Goal: Information Seeking & Learning: Learn about a topic

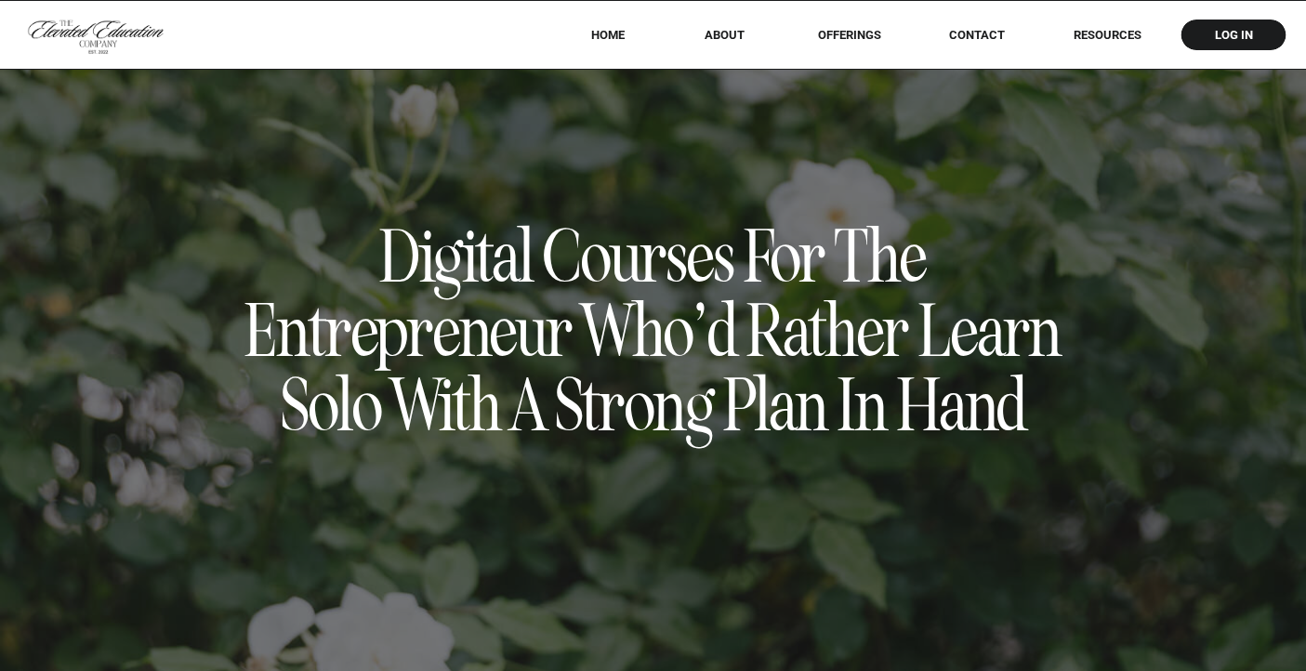
scroll to position [558, 0]
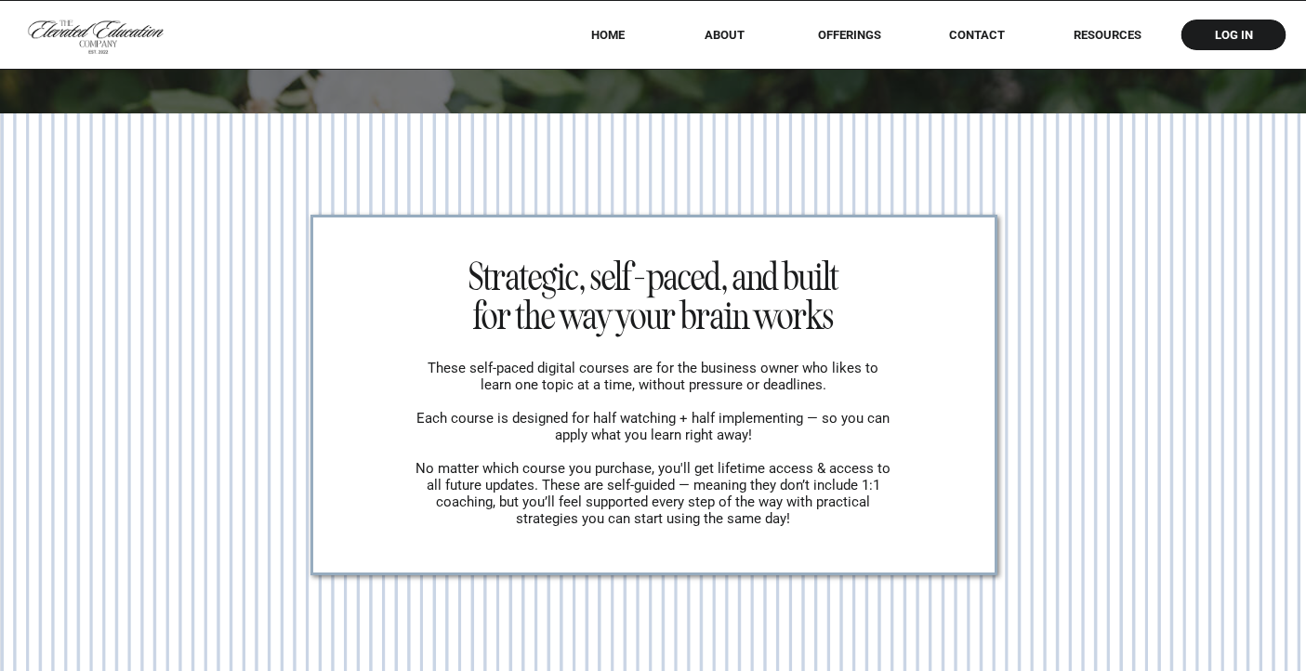
click at [973, 31] on nav "Contact" at bounding box center [977, 35] width 82 height 14
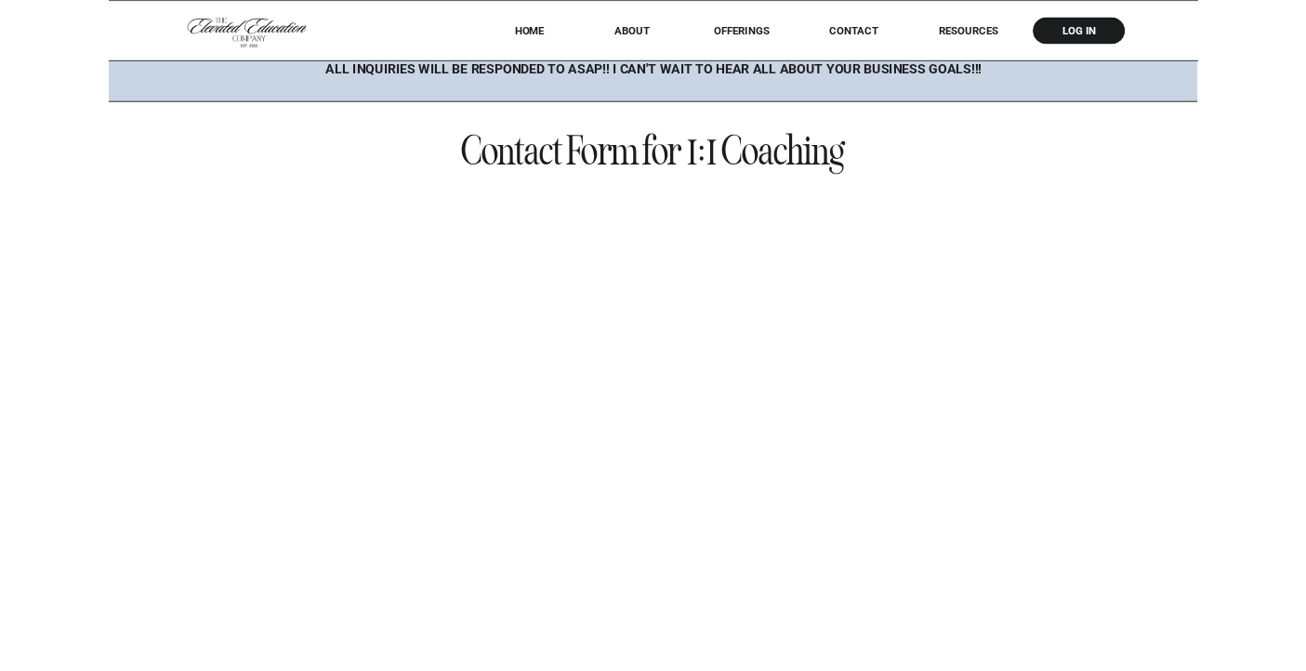
scroll to position [1368, 0]
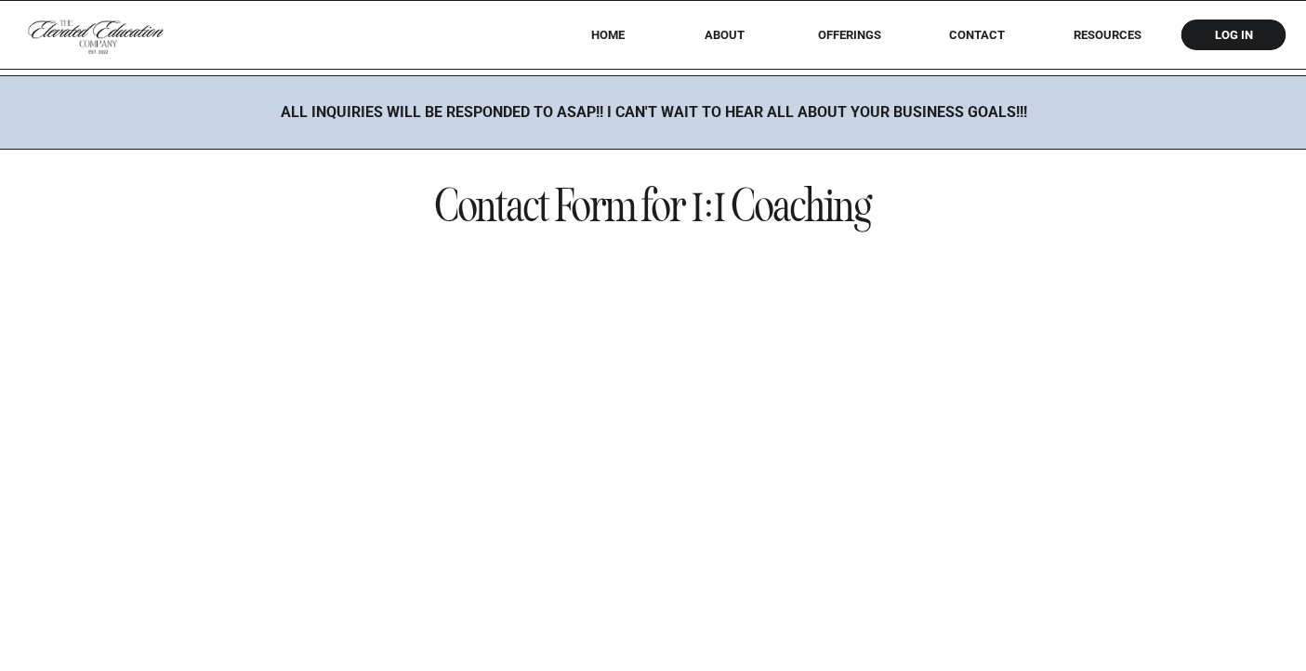
click at [1078, 41] on nav "RESOURCES" at bounding box center [1107, 35] width 119 height 14
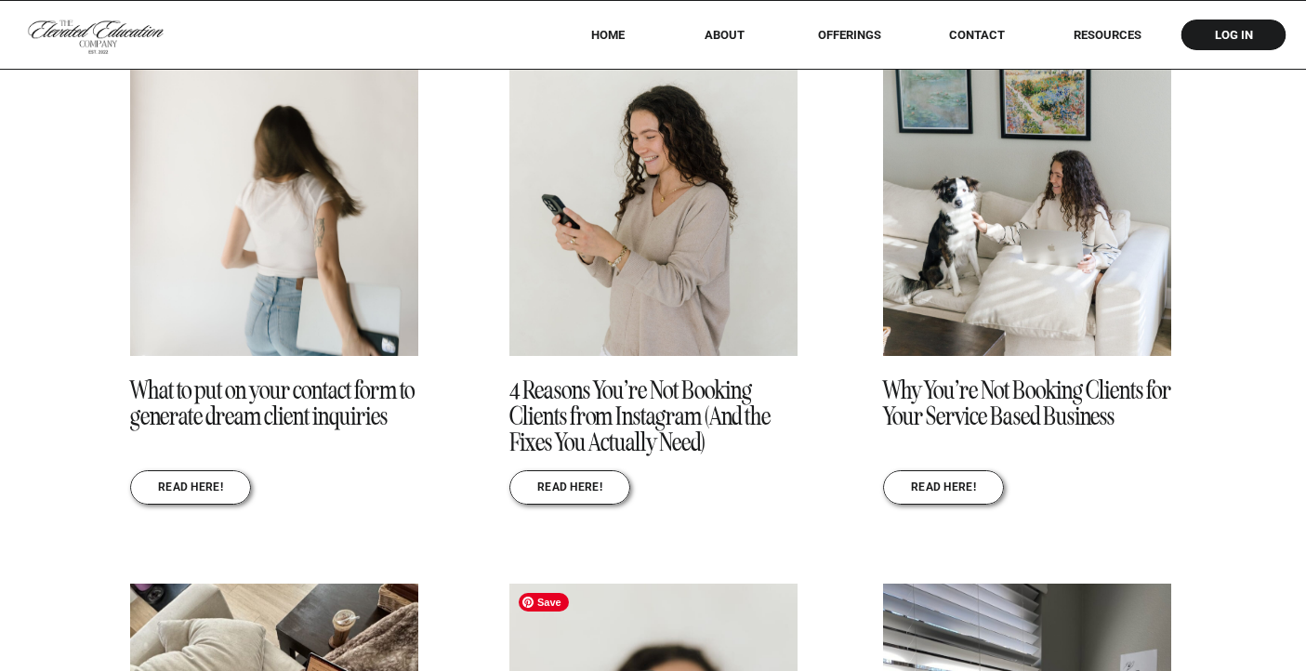
scroll to position [2114, 0]
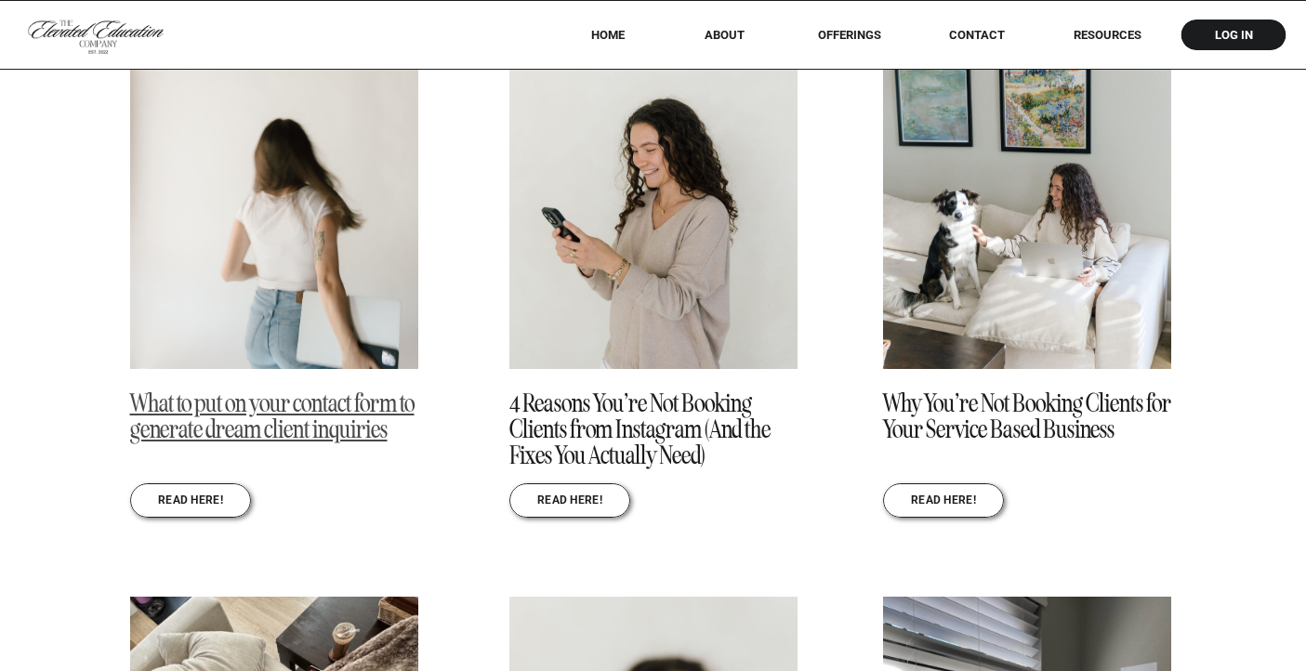
click at [310, 412] on link "What to put on your contact form to generate dream client inquiries" at bounding box center [272, 417] width 284 height 58
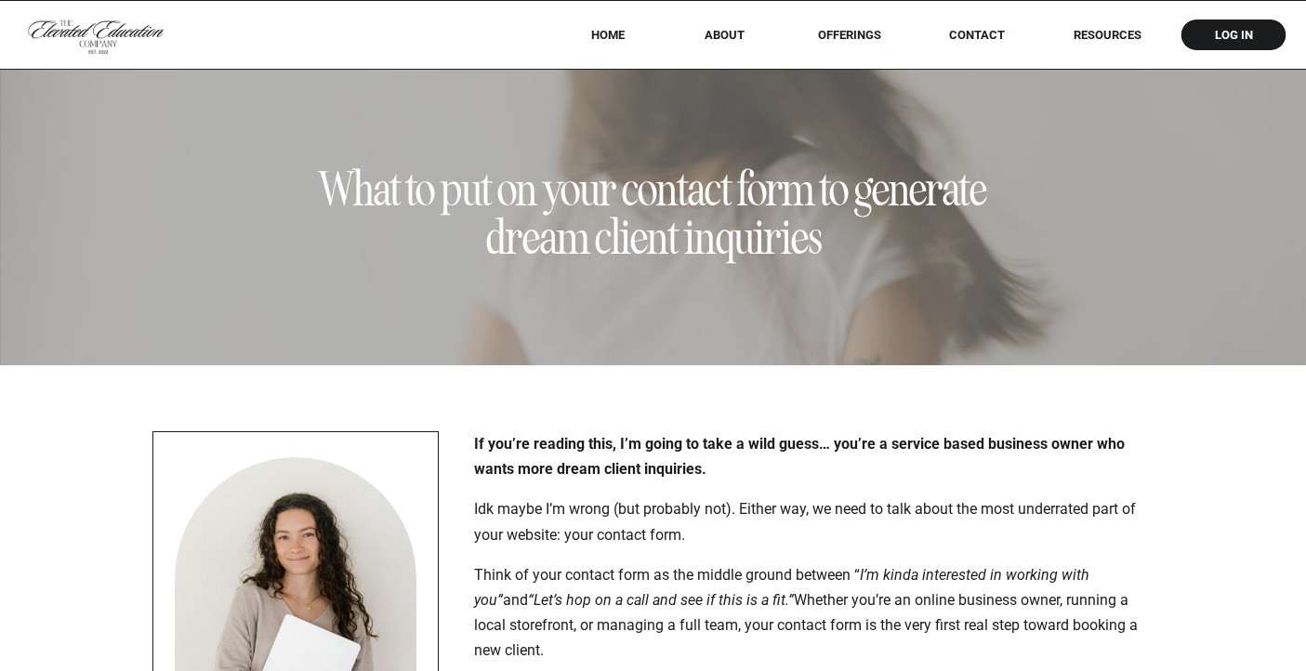
click at [678, 232] on h1 "What to put on your contact form to generate dream client inquiries" at bounding box center [654, 213] width 700 height 97
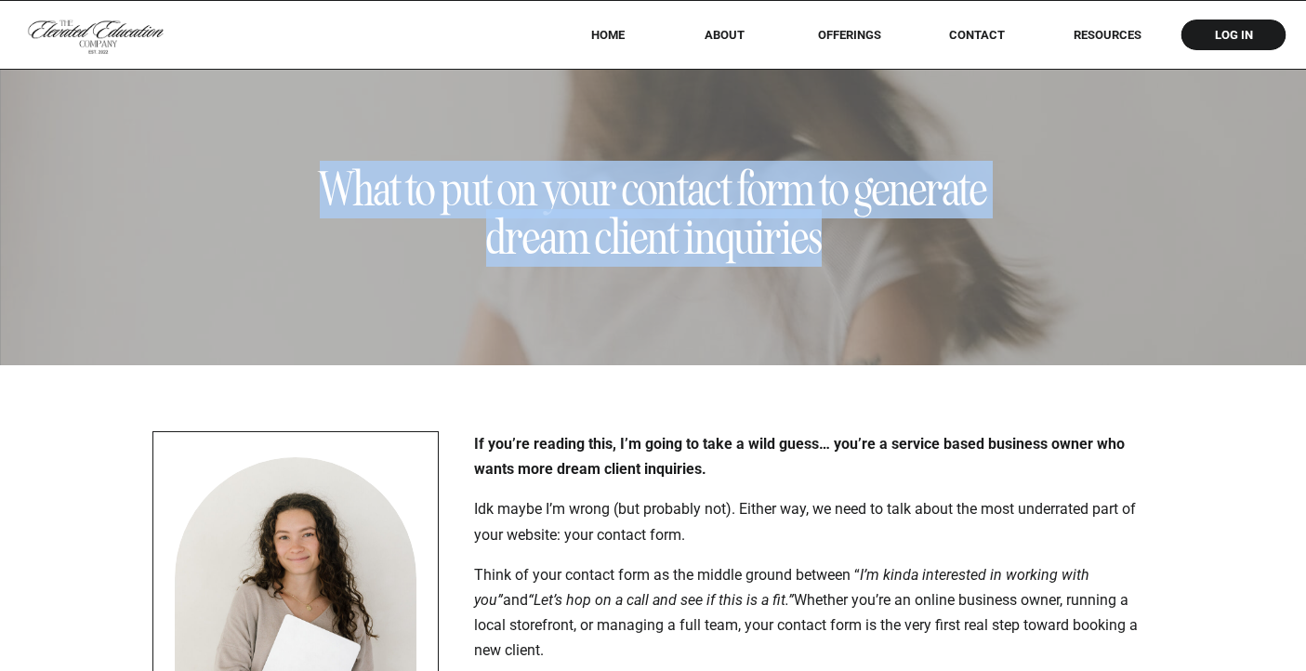
copy h1 "What to put on your contact form to generate dream client inquiries"
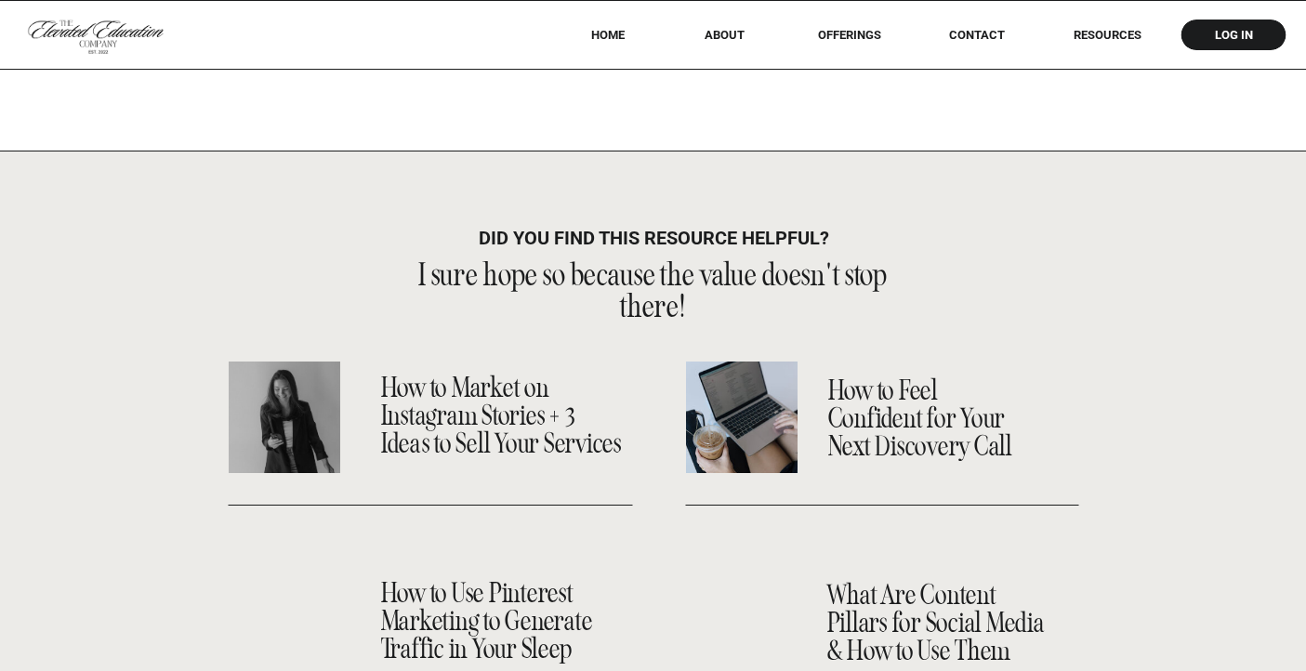
scroll to position [4867, 0]
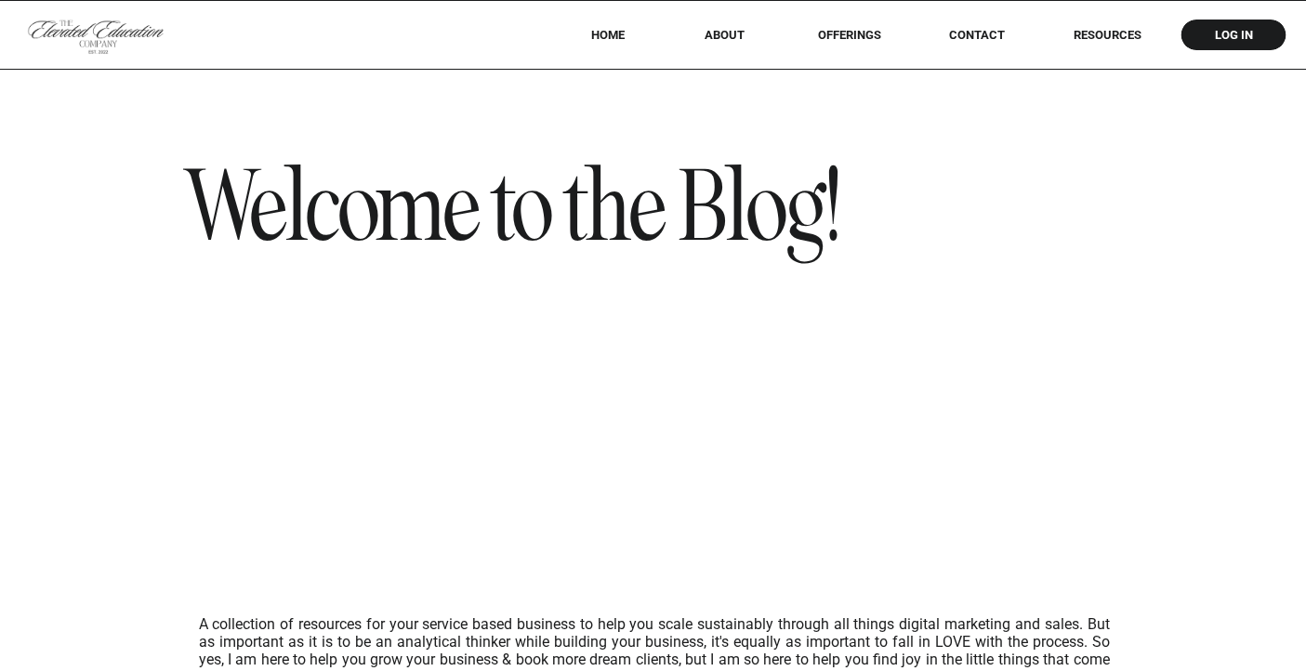
scroll to position [2114, 0]
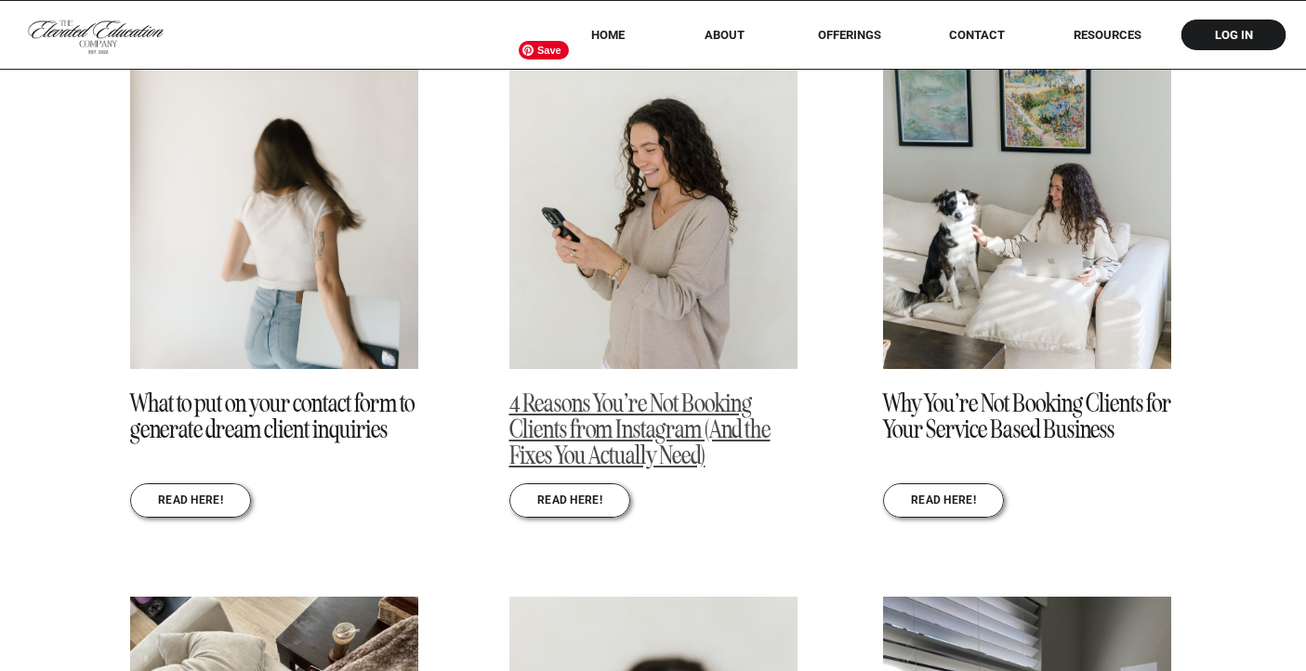
click at [606, 424] on link "4 Reasons You’re Not Booking Clients from Instagram (And the Fixes You Actually…" at bounding box center [639, 430] width 261 height 84
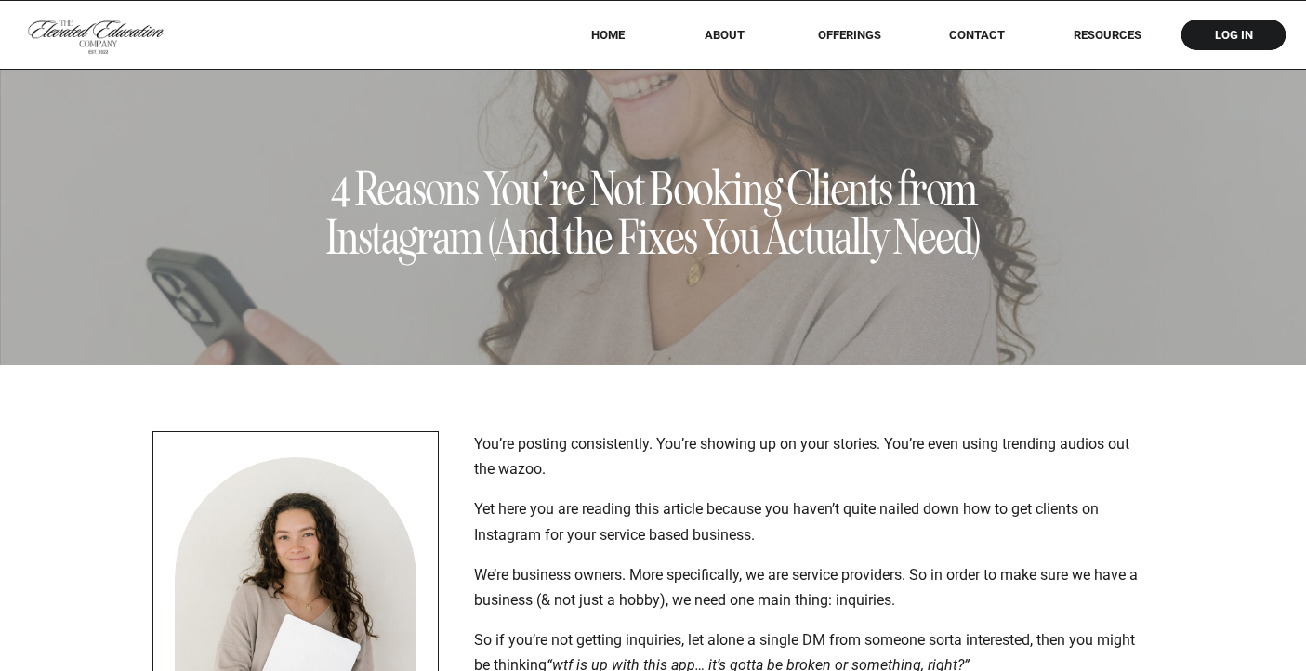
click at [627, 206] on h1 "4 Reasons You’re Not Booking Clients from Instagram (And the Fixes You Actually…" at bounding box center [654, 213] width 700 height 97
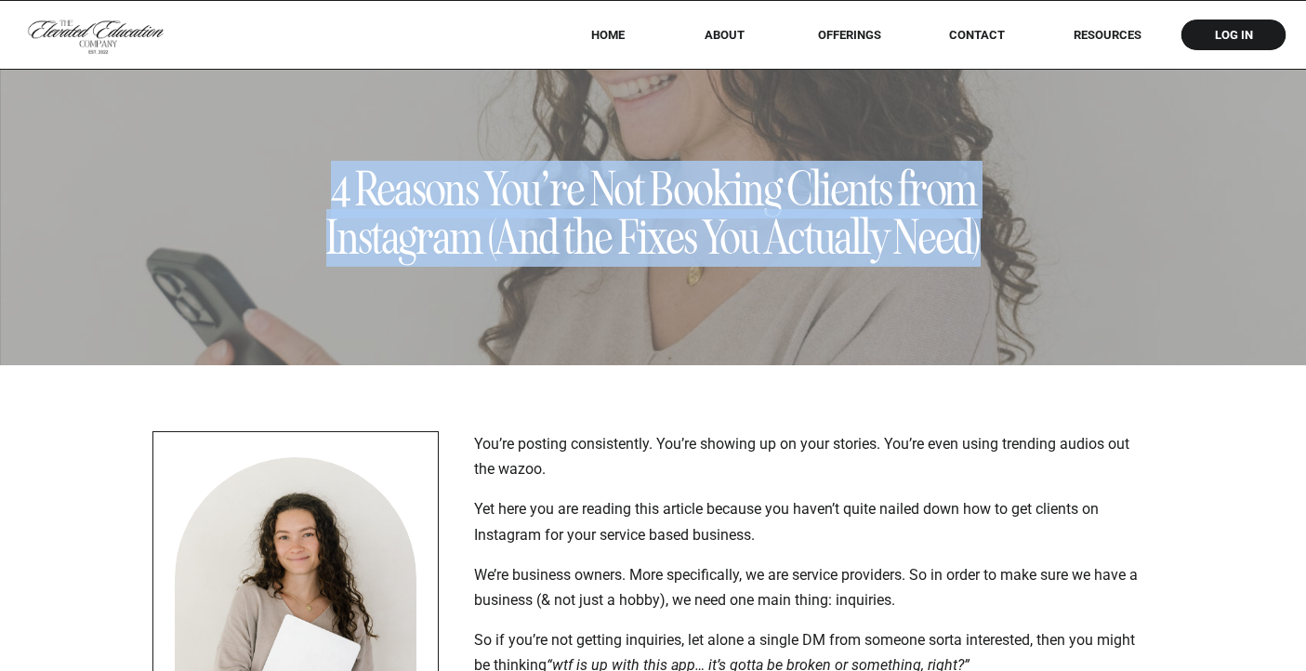
click at [627, 206] on h1 "4 Reasons You’re Not Booking Clients from Instagram (And the Fixes You Actually…" at bounding box center [654, 213] width 700 height 97
copy h1 "4 Reasons You’re Not Booking Clients from Instagram (And the Fixes You Actually…"
click at [569, 307] on img at bounding box center [653, 217] width 1306 height 297
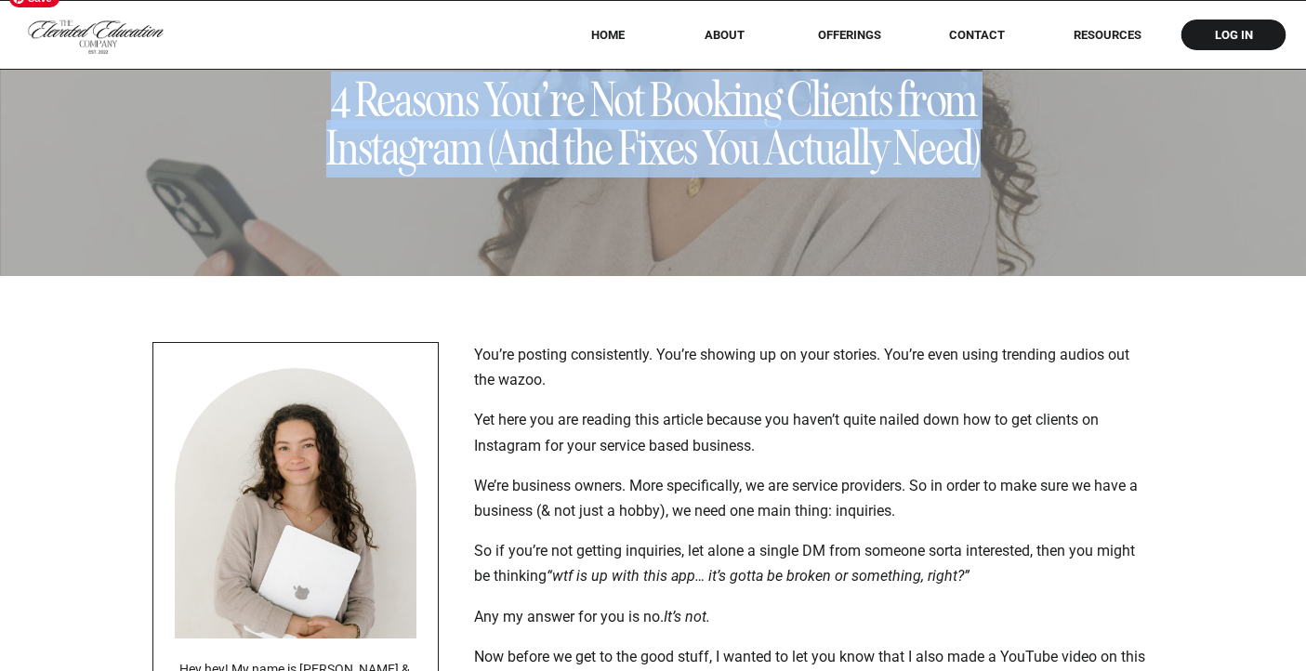
click at [586, 189] on img at bounding box center [653, 128] width 1306 height 297
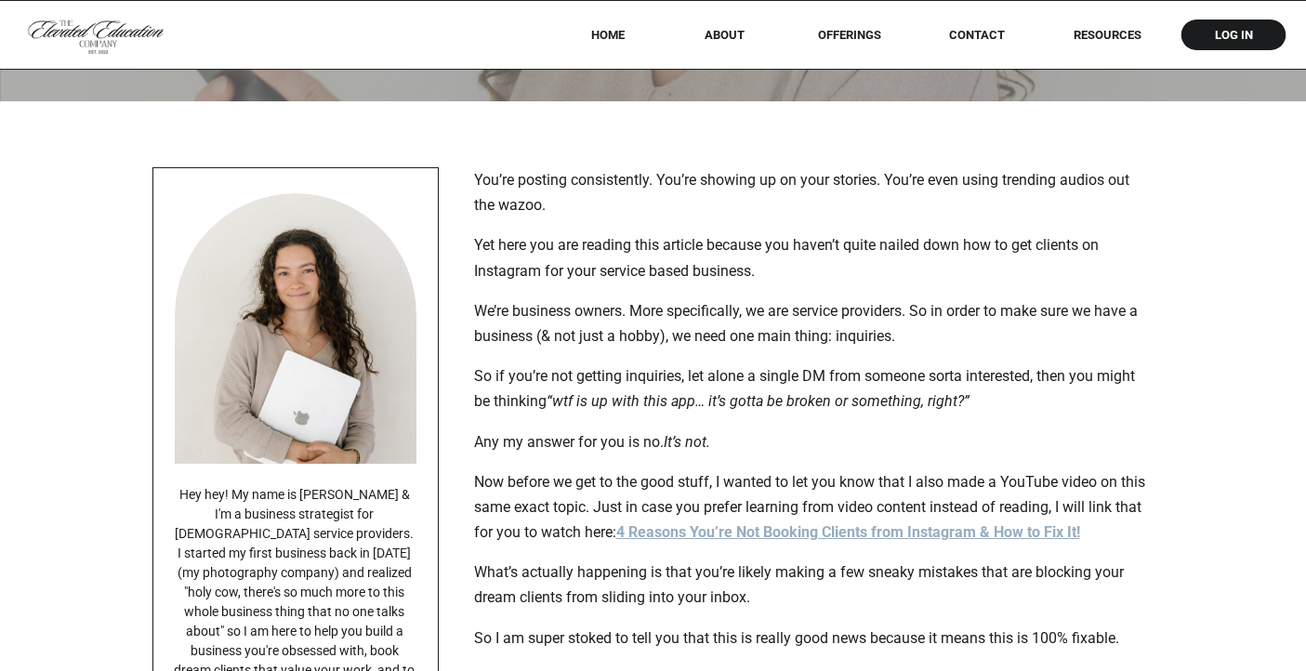
click at [578, 242] on p "Yet here you are reading this article because you haven’t quite nailed down how…" at bounding box center [810, 257] width 673 height 50
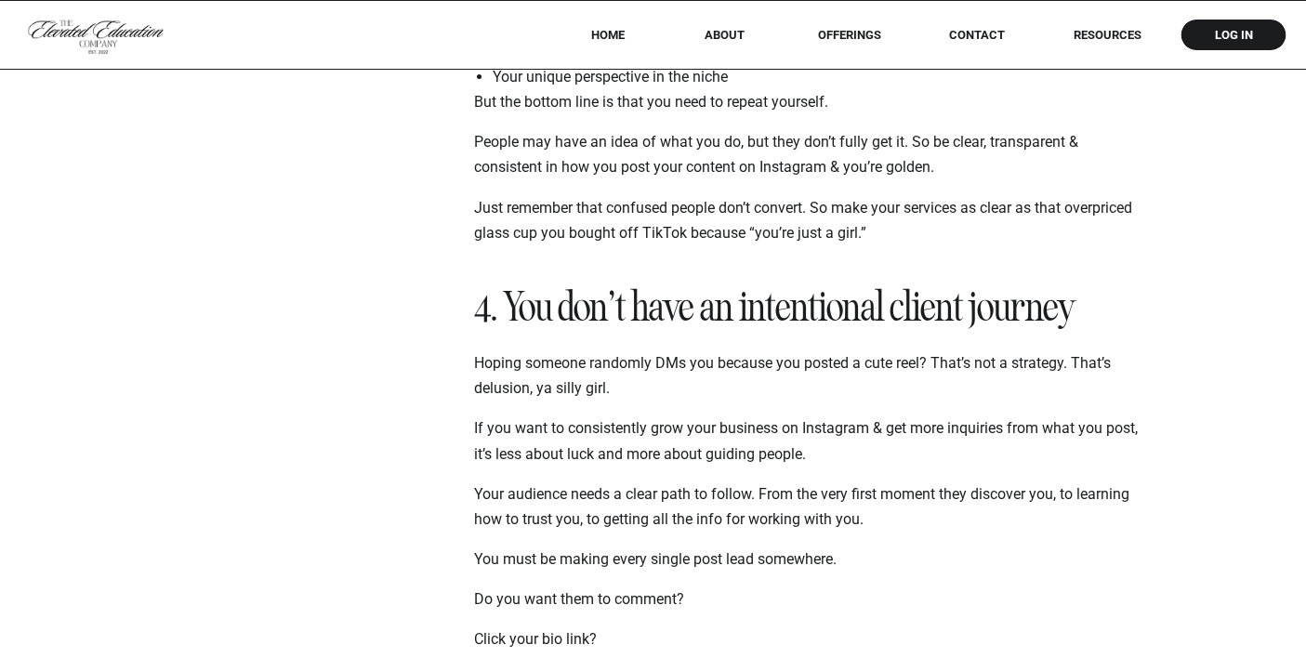
scroll to position [3852, 0]
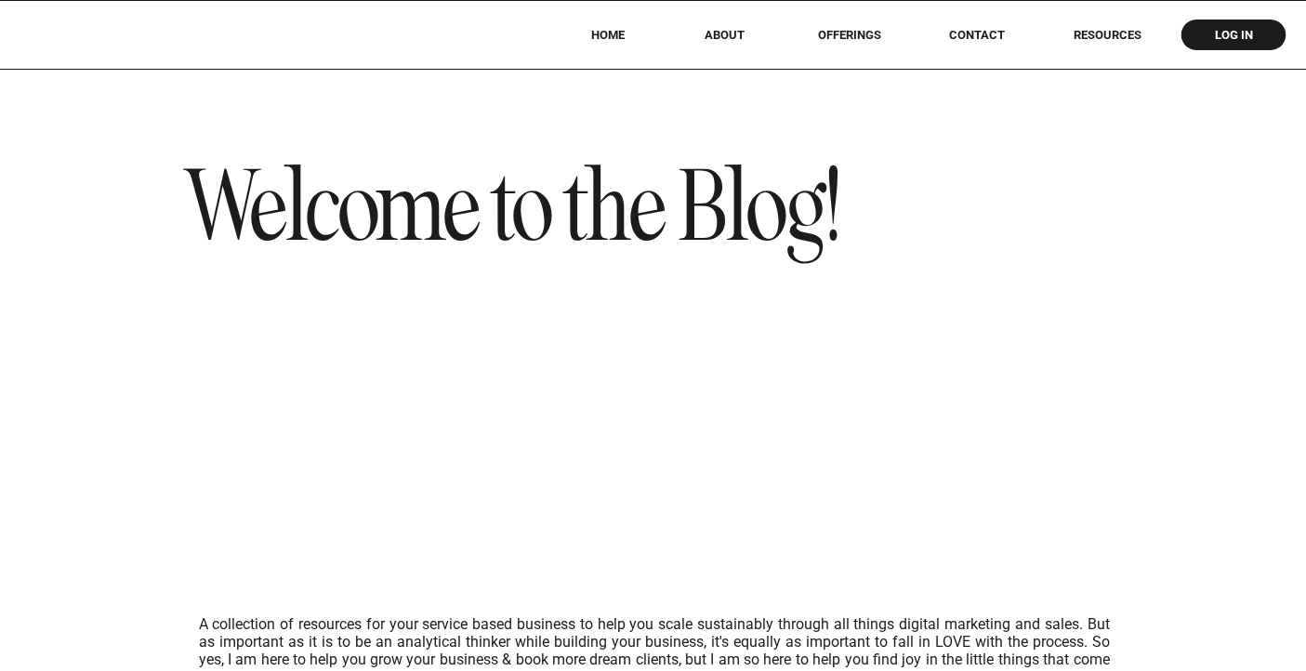
scroll to position [2114, 0]
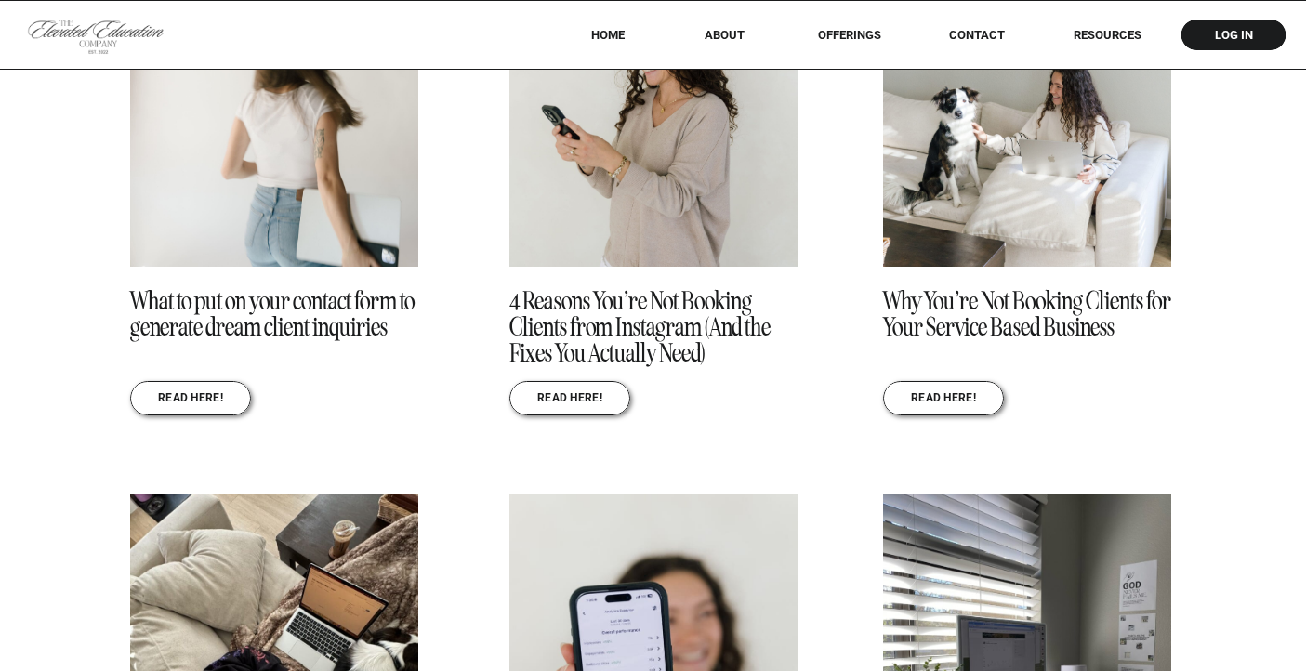
scroll to position [2233, 0]
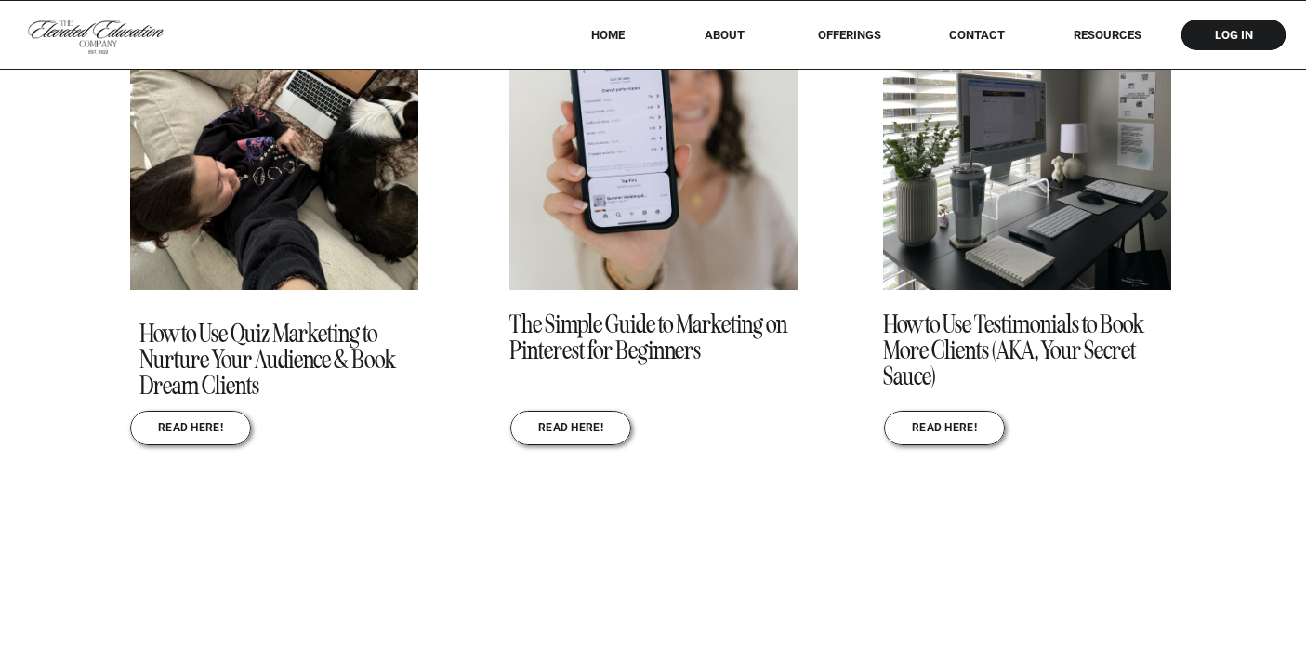
scroll to position [2844, 0]
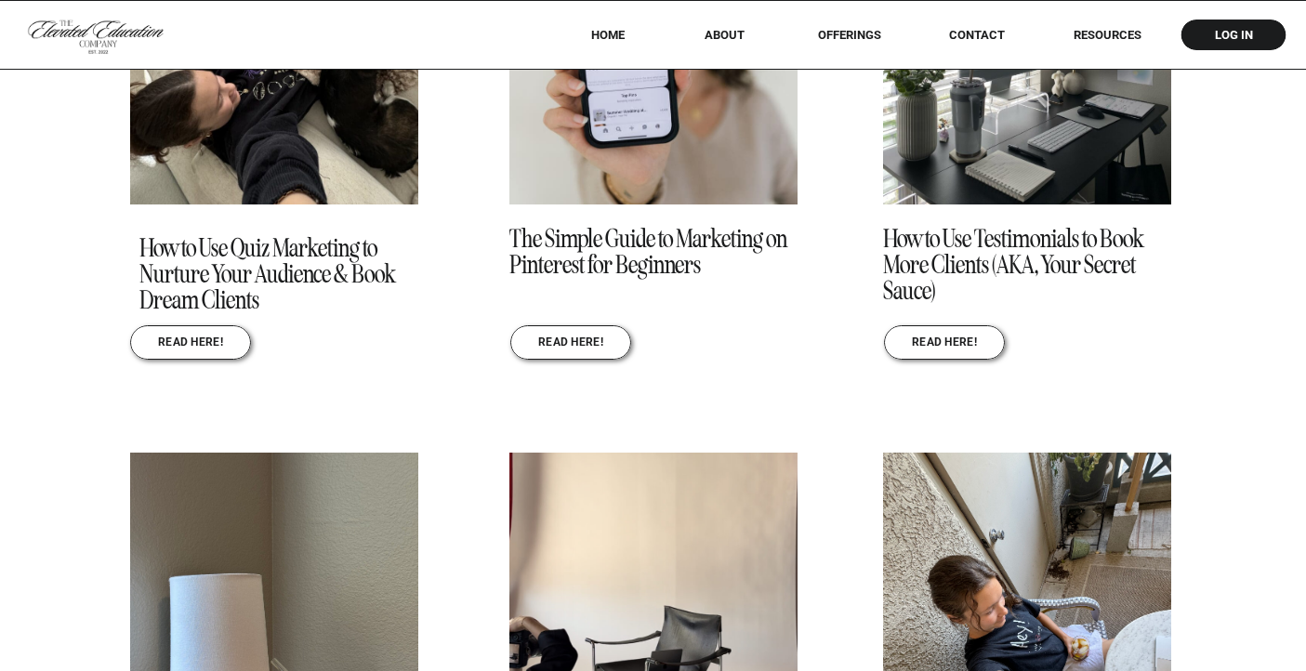
click at [1250, 397] on div "REad here! 4 Reasons You’re Not Booking Clients from Instagram (And the Fixes Y…" at bounding box center [653, 414] width 1306 height 2302
